Goal: Task Accomplishment & Management: Use online tool/utility

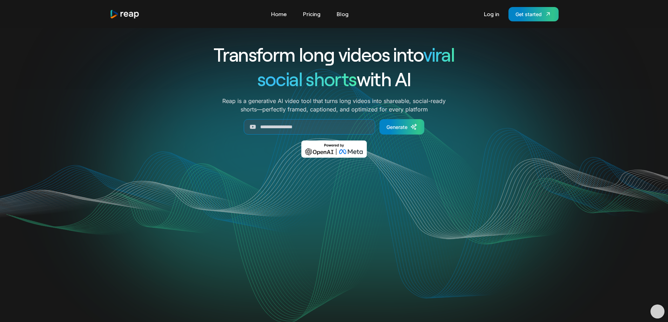
click at [489, 15] on link "Log in" at bounding box center [492, 13] width 22 height 11
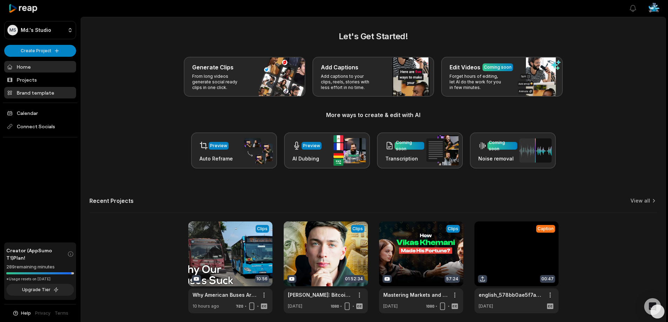
click at [40, 96] on link "Brand template" at bounding box center [40, 93] width 72 height 12
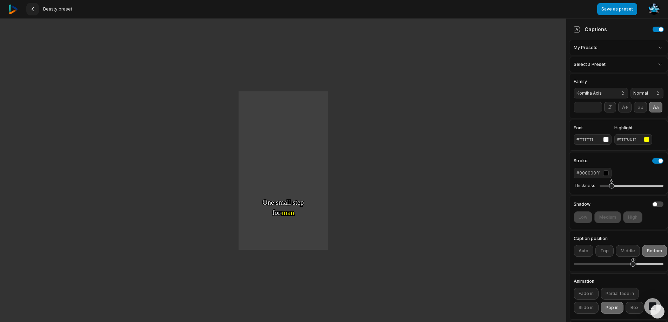
click at [34, 9] on icon at bounding box center [33, 9] width 6 height 6
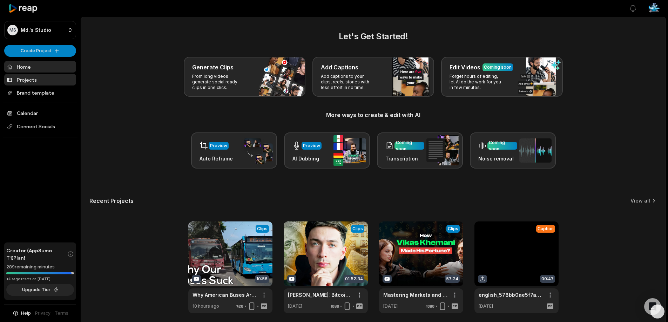
click at [17, 83] on link "Projects" at bounding box center [40, 80] width 72 height 12
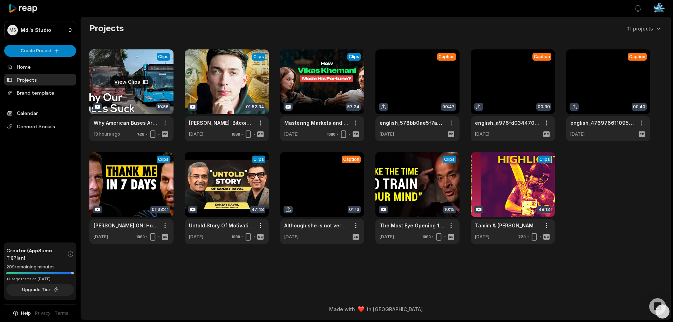
click at [129, 89] on link at bounding box center [131, 95] width 84 height 92
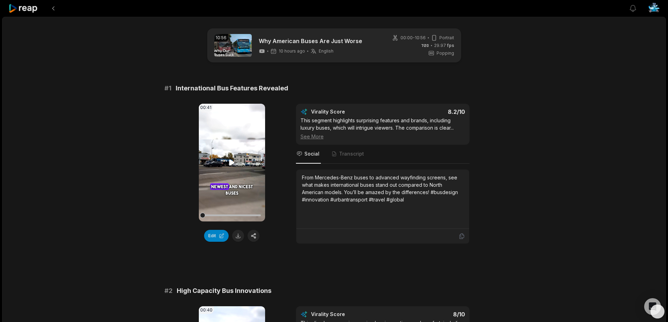
click at [231, 160] on icon at bounding box center [232, 163] width 8 height 8
click at [233, 162] on icon at bounding box center [232, 163] width 8 height 8
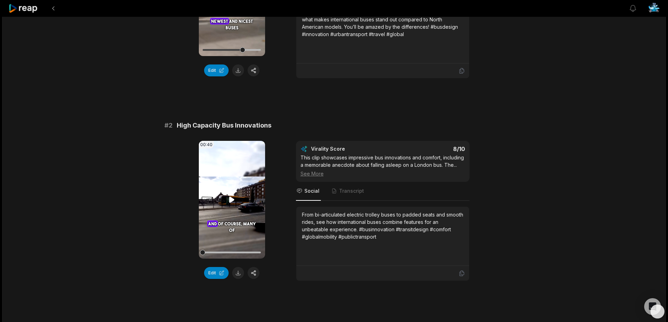
scroll to position [175, 0]
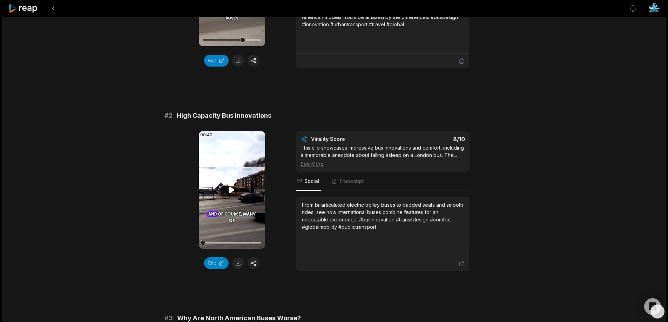
click at [230, 189] on icon at bounding box center [231, 190] width 5 height 6
click at [231, 189] on icon at bounding box center [232, 190] width 3 height 5
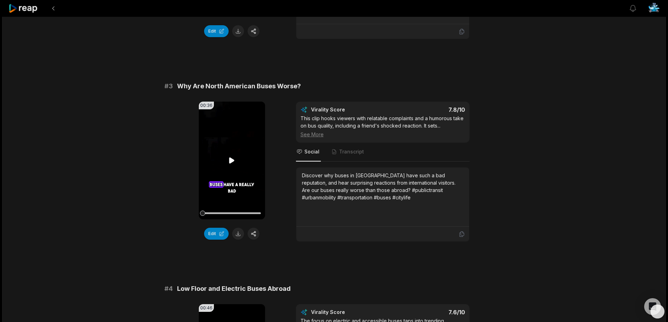
scroll to position [421, 0]
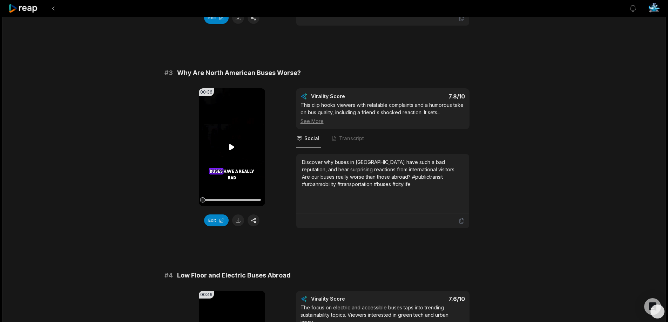
click at [229, 148] on icon at bounding box center [231, 147] width 5 height 6
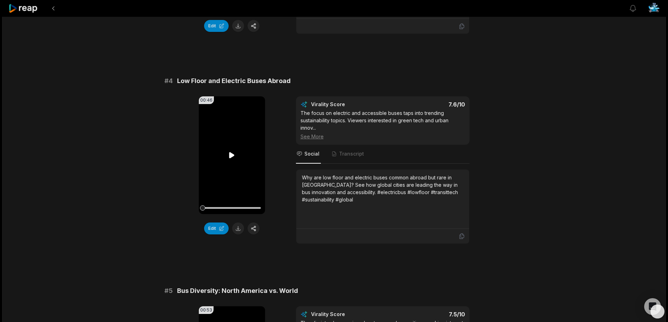
scroll to position [631, 0]
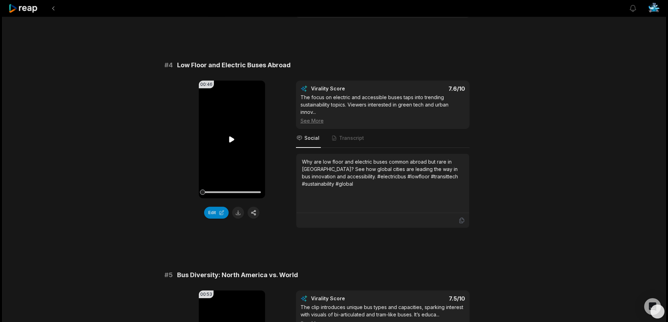
click at [231, 139] on icon at bounding box center [231, 139] width 5 height 6
click at [234, 141] on icon at bounding box center [232, 139] width 3 height 5
click at [234, 141] on icon at bounding box center [232, 139] width 8 height 8
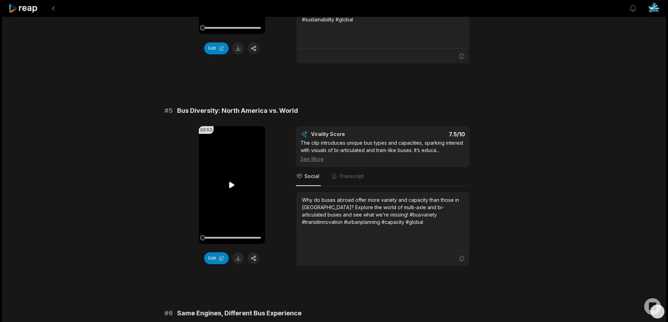
scroll to position [842, 0]
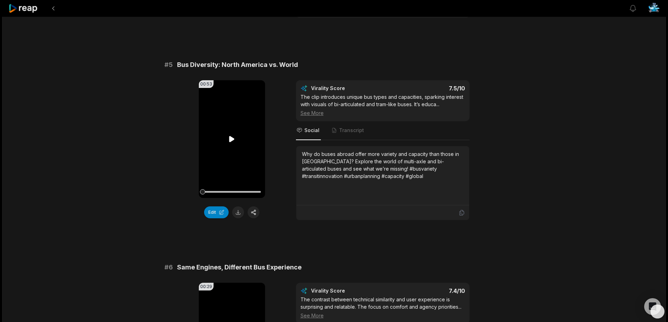
click at [231, 137] on icon at bounding box center [231, 139] width 5 height 6
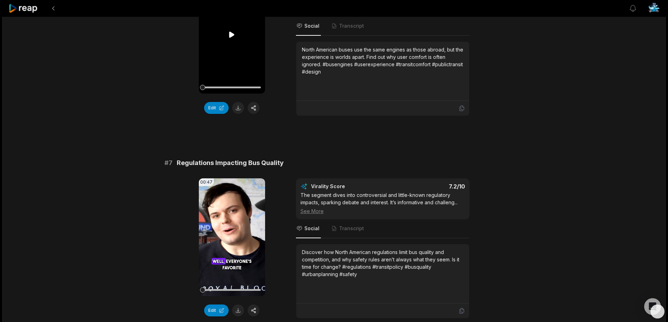
scroll to position [1228, 0]
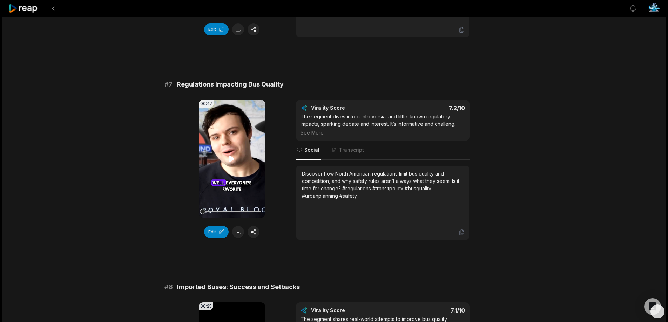
click at [231, 158] on icon at bounding box center [231, 159] width 5 height 6
click at [52, 9] on button at bounding box center [53, 8] width 13 height 13
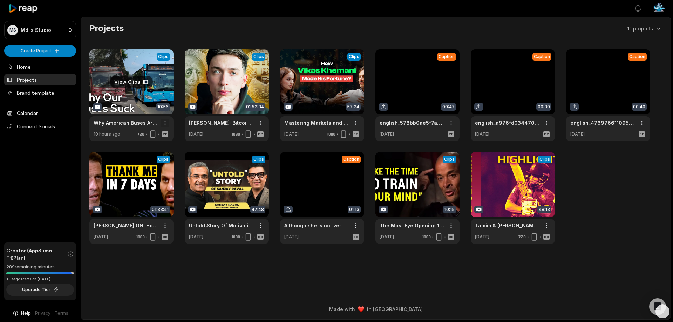
click at [166, 121] on html "MS Md.'s Studio Create Project Home Projects Brand template Calendar Connect So…" at bounding box center [336, 161] width 673 height 322
click at [145, 146] on span "Delete" at bounding box center [143, 147] width 15 height 7
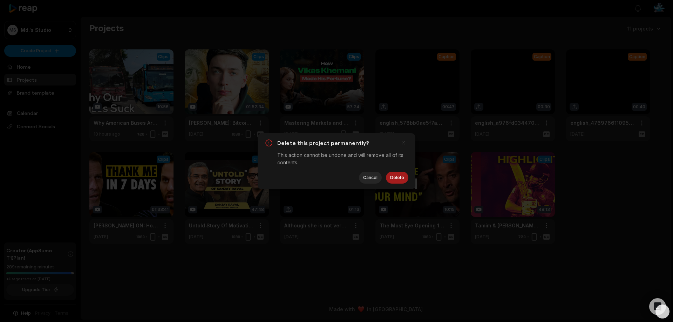
click at [404, 178] on button "Delete" at bounding box center [397, 178] width 22 height 12
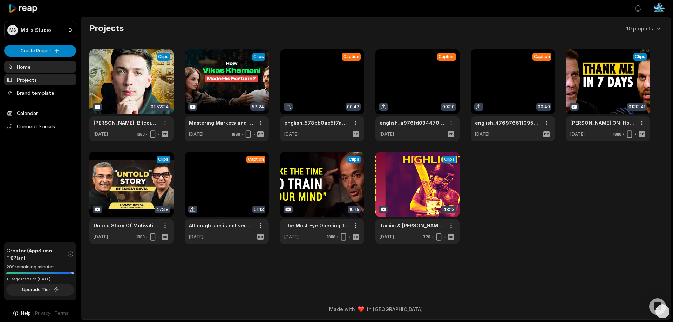
click at [26, 65] on link "Home" at bounding box center [40, 67] width 72 height 12
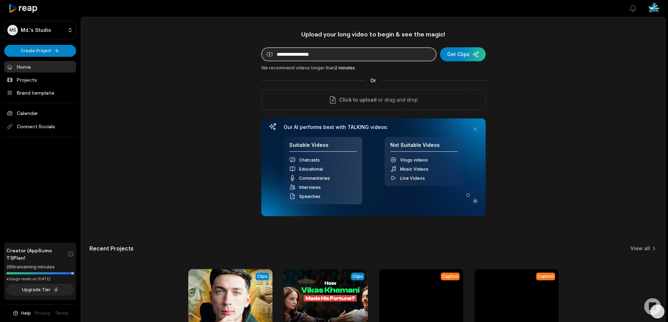
click at [320, 59] on input at bounding box center [348, 54] width 175 height 14
paste input "**********"
type input "**********"
click at [539, 64] on div "**********" at bounding box center [373, 195] width 585 height 331
click at [462, 53] on div "submit" at bounding box center [463, 54] width 46 height 14
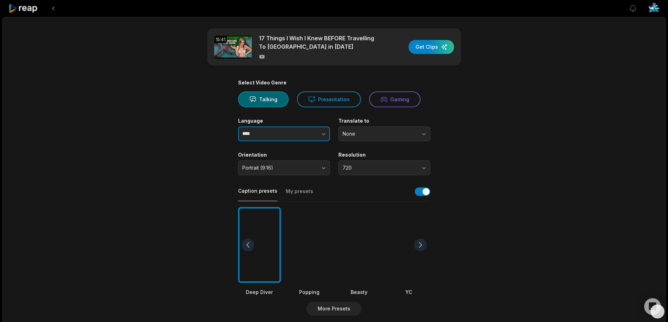
click at [322, 133] on icon "button" at bounding box center [323, 133] width 7 height 7
type input "*******"
click at [163, 148] on div "15:41 17 Things I Wish I Knew BEFORE Travelling To [GEOGRAPHIC_DATA] in [DATE] …" at bounding box center [334, 262] width 664 height 490
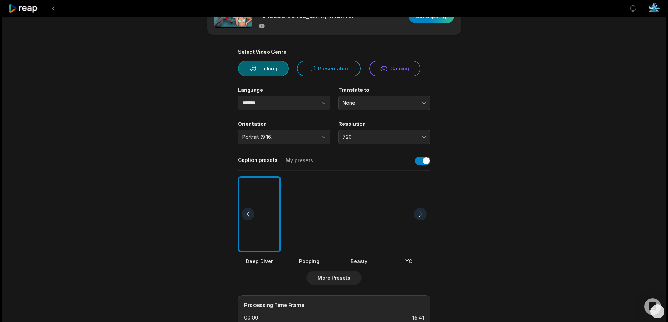
scroll to position [35, 0]
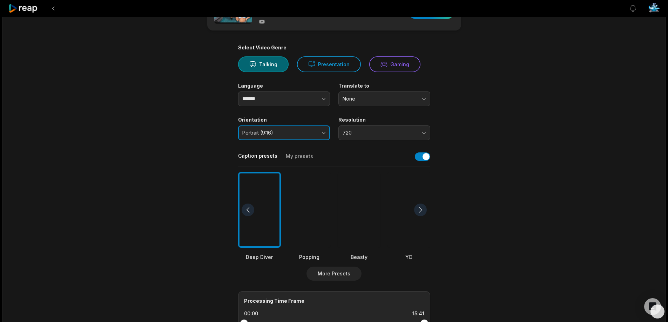
click at [300, 133] on span "Portrait (9:16)" at bounding box center [279, 133] width 74 height 6
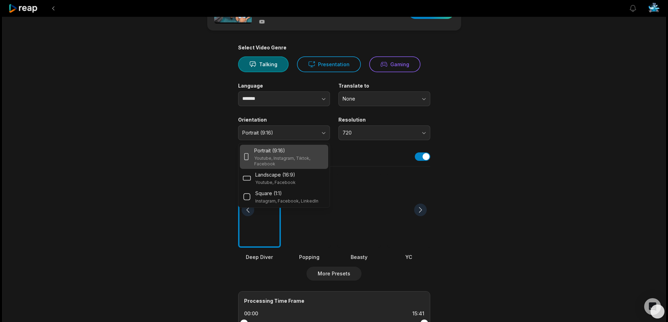
click at [157, 133] on div "15:41 17 Things I Wish I Knew BEFORE Travelling To [GEOGRAPHIC_DATA] in [DATE] …" at bounding box center [334, 227] width 664 height 490
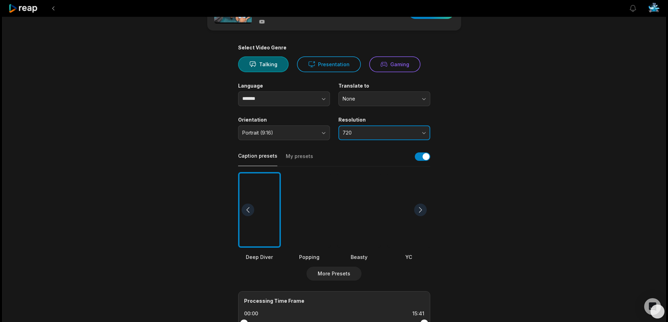
click at [415, 136] on button "720" at bounding box center [384, 133] width 92 height 15
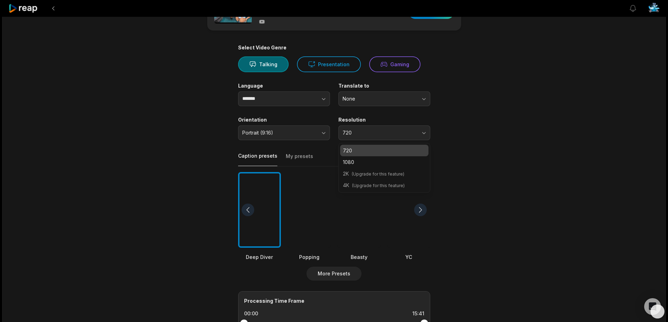
click at [486, 125] on main "15:41 17 Things I Wish I Knew BEFORE Travelling To [GEOGRAPHIC_DATA] in [DATE] …" at bounding box center [334, 208] width 340 height 430
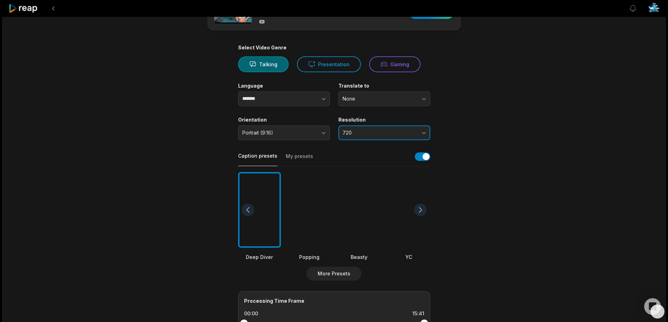
click at [411, 131] on span "720" at bounding box center [380, 133] width 74 height 6
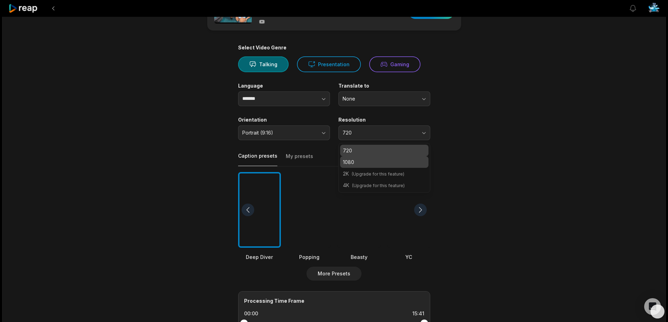
click at [364, 159] on p "1080" at bounding box center [384, 162] width 83 height 7
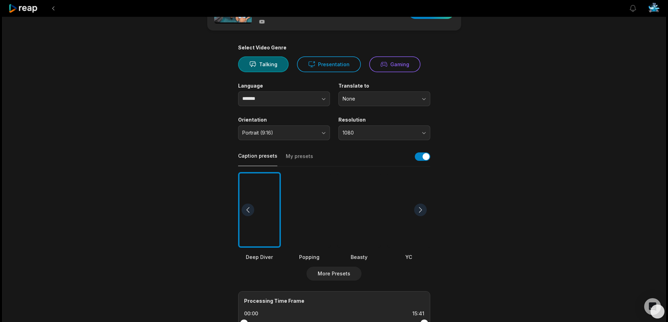
click at [504, 133] on div "15:41 17 Things I Wish I Knew BEFORE Travelling To [GEOGRAPHIC_DATA] in [DATE] …" at bounding box center [334, 227] width 664 height 490
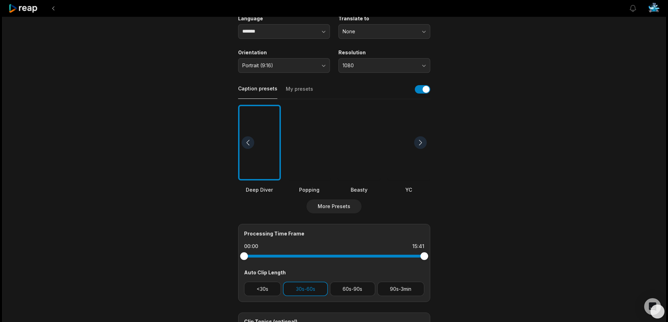
scroll to position [105, 0]
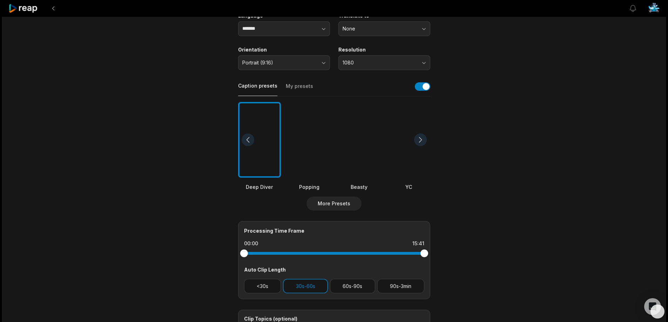
click at [363, 129] on div at bounding box center [359, 140] width 43 height 76
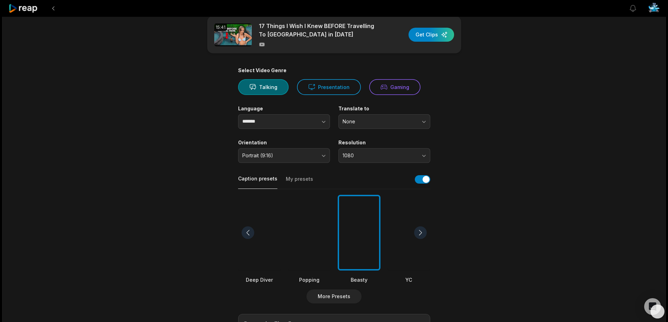
scroll to position [11, 0]
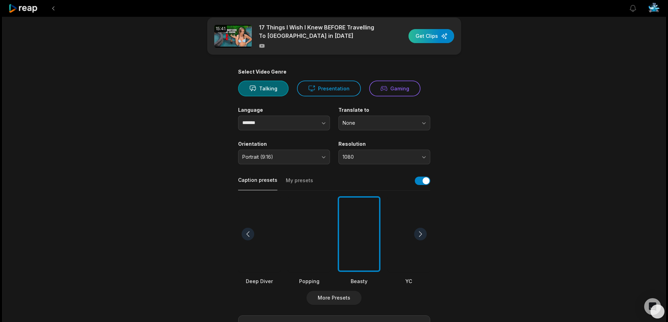
click at [430, 38] on div "button" at bounding box center [432, 36] width 46 height 14
